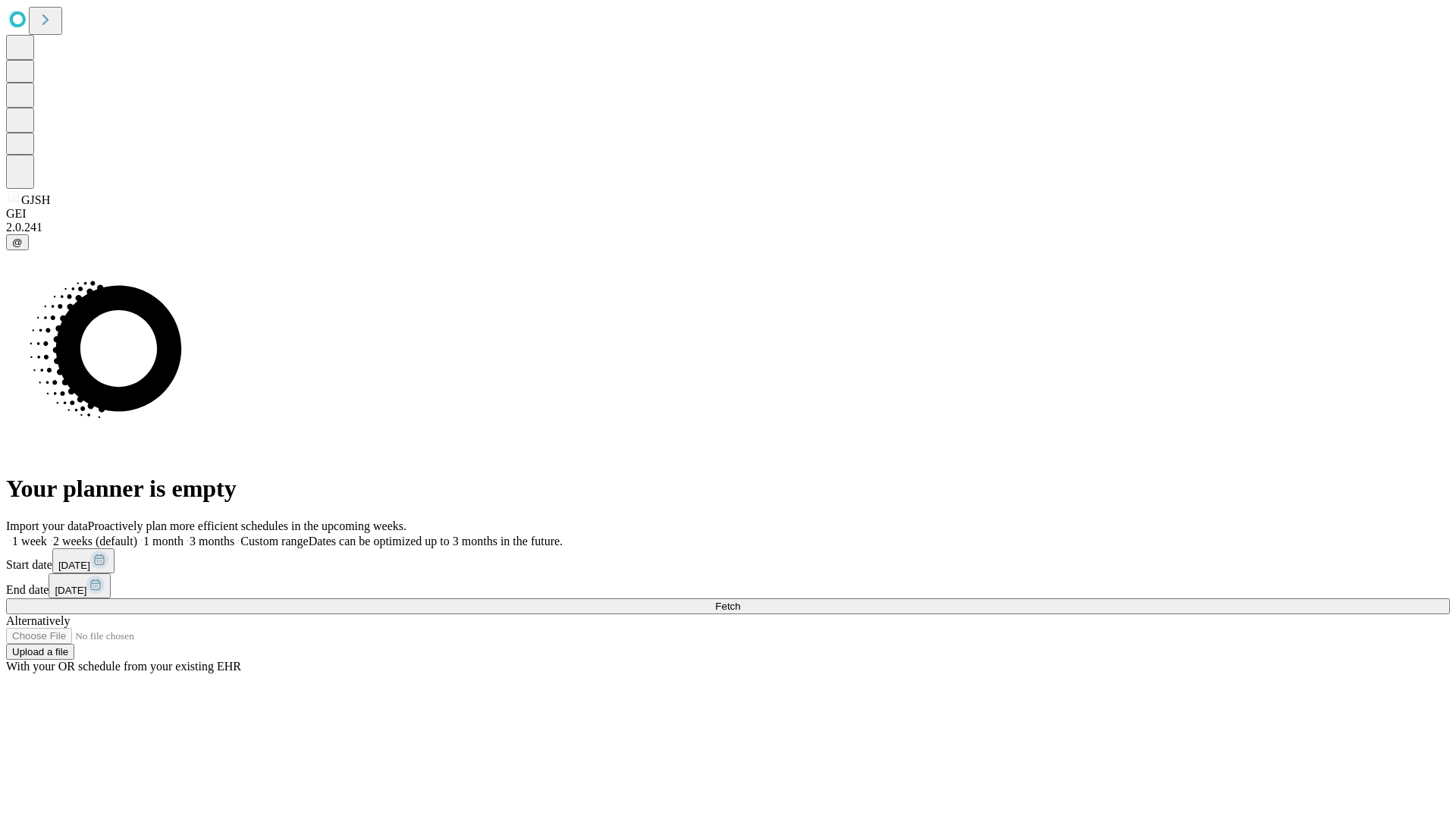
click at [740, 600] on span "Fetch" at bounding box center [727, 605] width 25 height 11
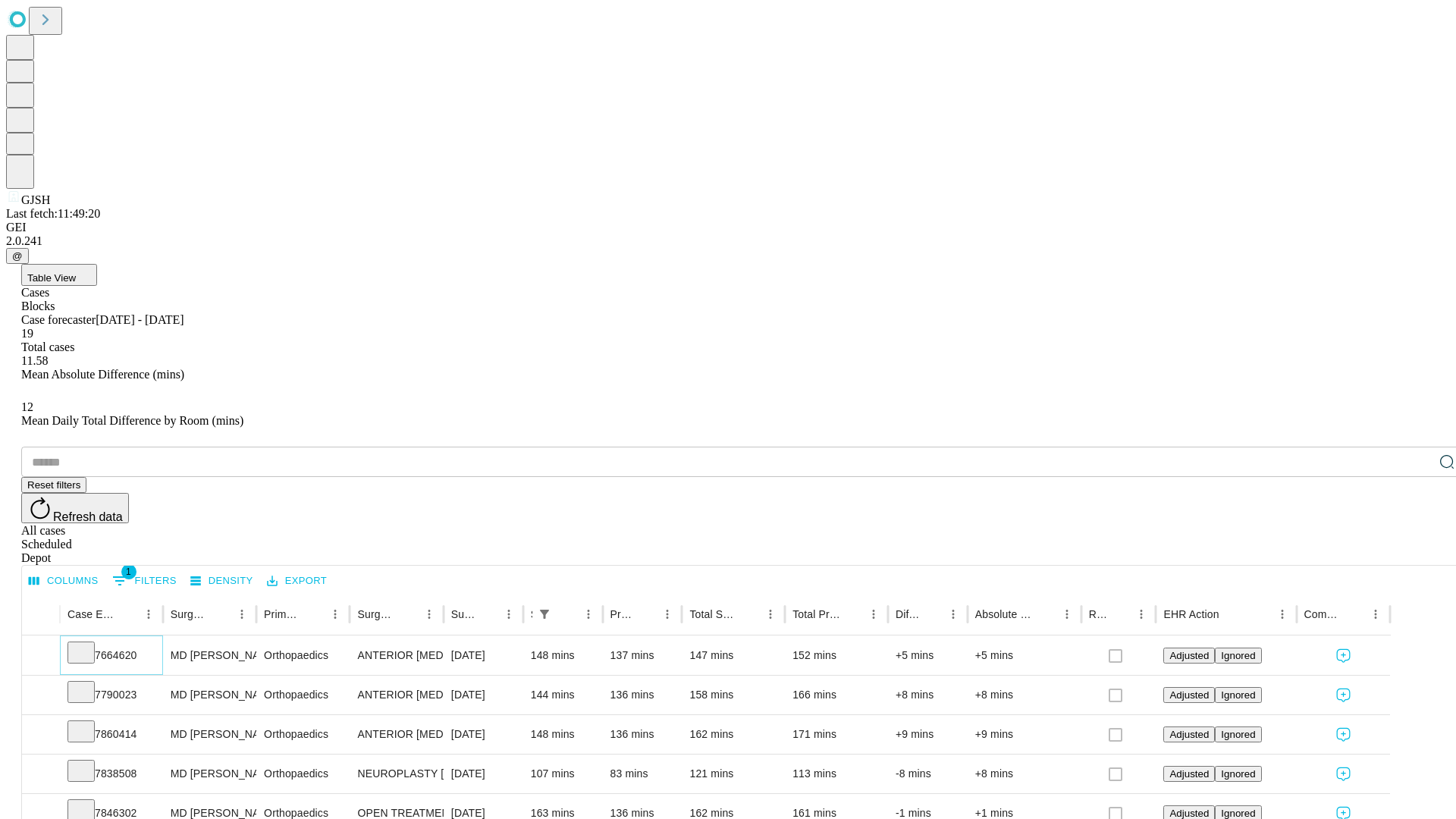
click at [89, 644] on icon at bounding box center [80, 651] width 15 height 15
